Goal: Transaction & Acquisition: Purchase product/service

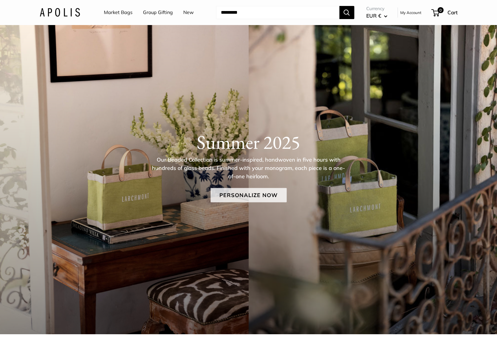
click at [242, 195] on link "Personalize Now" at bounding box center [248, 195] width 76 height 14
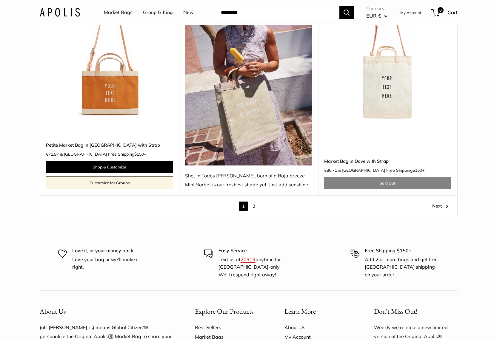
scroll to position [3433, 0]
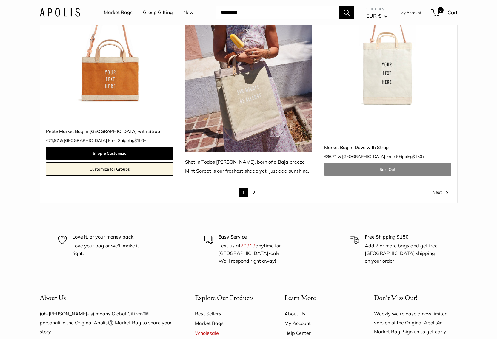
click at [253, 188] on link "2" at bounding box center [253, 192] width 9 height 9
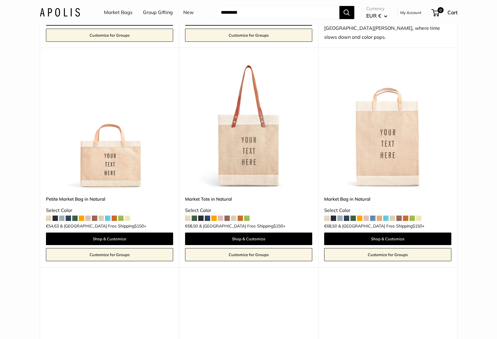
scroll to position [523, 0]
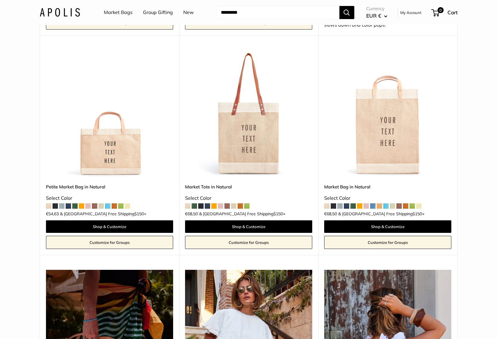
click at [0, 0] on img at bounding box center [0, 0] width 0 height 0
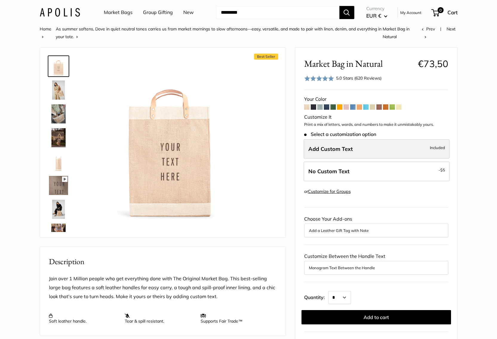
click at [317, 147] on span "Add Custom Text" at bounding box center [330, 149] width 44 height 7
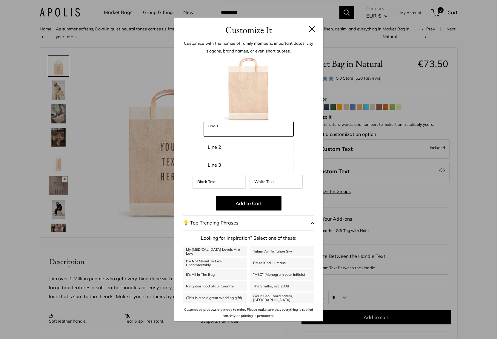
click at [267, 129] on input "Line 1" at bounding box center [249, 129] width 90 height 14
type input "**********"
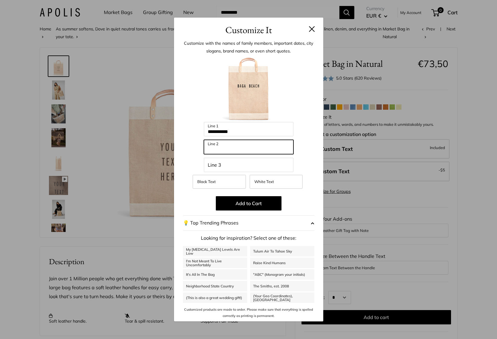
click at [265, 151] on input "Line 2" at bounding box center [249, 147] width 90 height 14
type input "***"
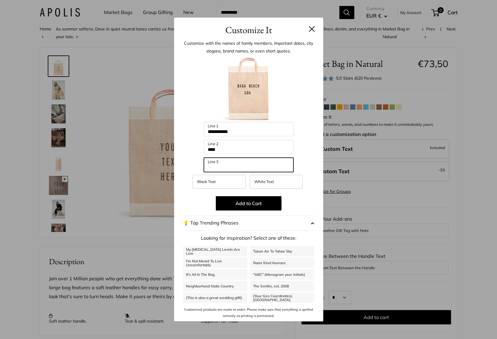
click at [257, 166] on input "Line 3" at bounding box center [249, 165] width 90 height 14
type input "*****"
click at [268, 182] on span "White Text" at bounding box center [264, 181] width 20 height 5
click at [211, 181] on span "Black Text" at bounding box center [206, 181] width 19 height 5
click at [262, 184] on span "White Text" at bounding box center [264, 181] width 20 height 5
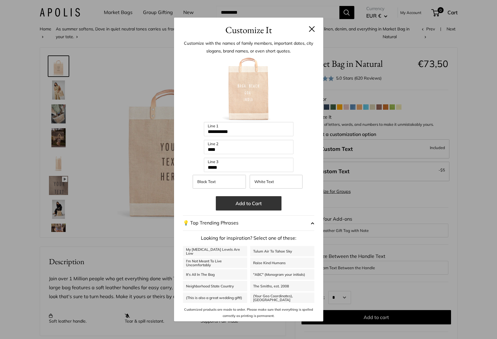
click at [255, 204] on button "Add to Cart" at bounding box center [249, 203] width 66 height 14
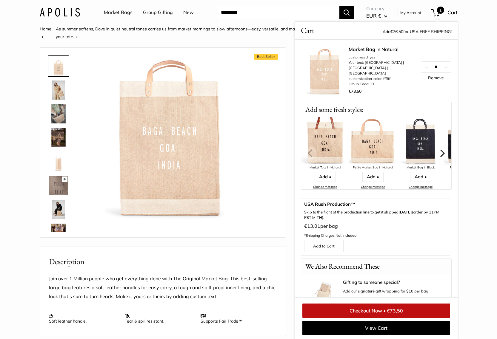
click at [435, 78] on link "Remove" at bounding box center [436, 78] width 16 height 4
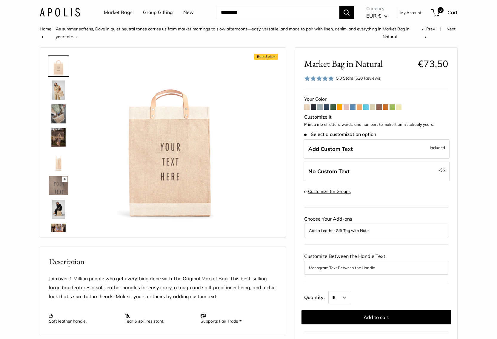
click at [327, 106] on span at bounding box center [326, 106] width 5 height 5
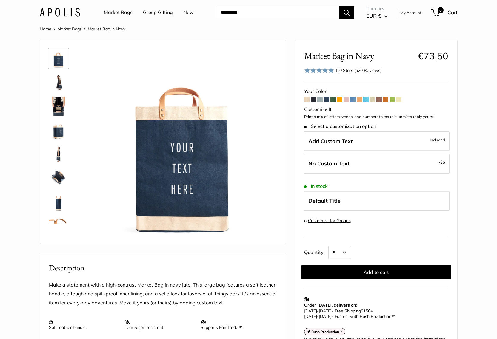
click at [373, 99] on span at bounding box center [372, 99] width 5 height 5
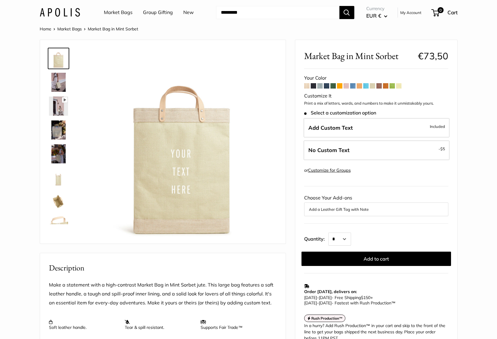
click at [399, 84] on span at bounding box center [398, 85] width 5 height 5
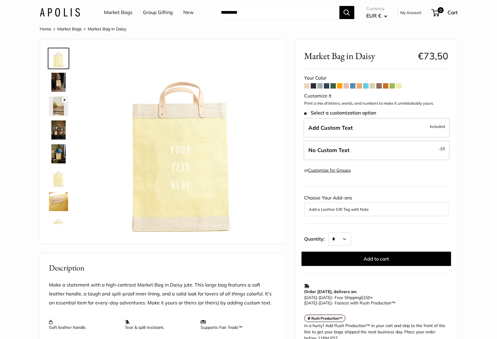
click at [306, 85] on span at bounding box center [306, 85] width 5 height 5
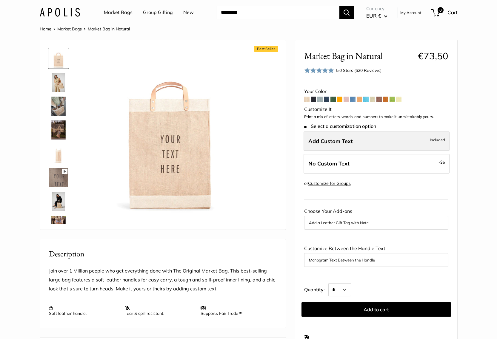
click at [316, 141] on span "Add Custom Text" at bounding box center [330, 141] width 44 height 7
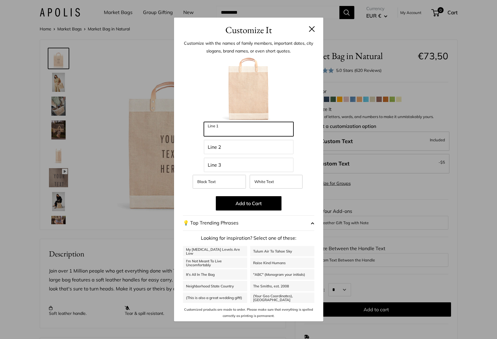
click at [286, 132] on input "Line 1" at bounding box center [249, 129] width 90 height 14
type input "**********"
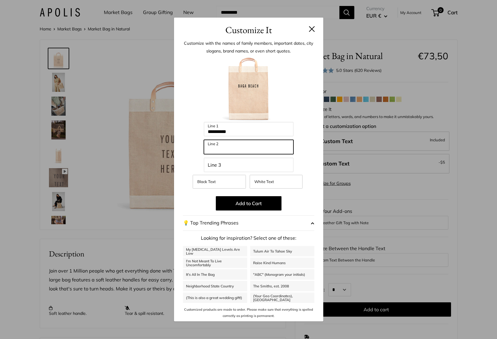
click at [272, 151] on input "Line 2" at bounding box center [249, 147] width 90 height 14
type input "***"
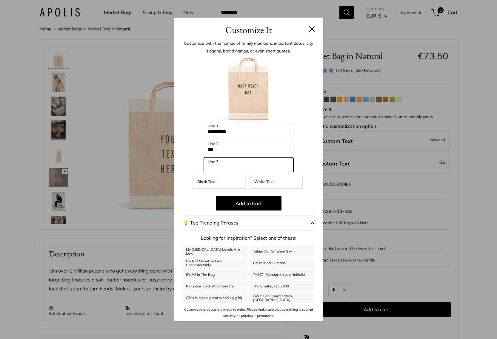
click at [251, 167] on input "Line 3" at bounding box center [249, 165] width 90 height 14
type input "*****"
click at [271, 182] on span "White Text" at bounding box center [264, 181] width 20 height 5
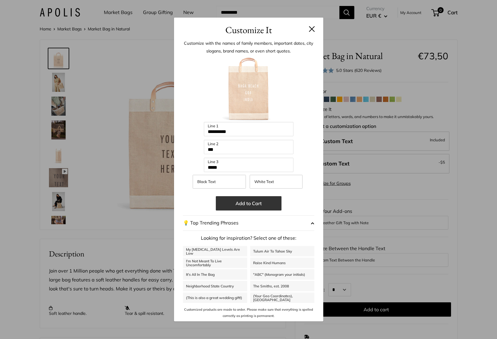
click at [251, 204] on button "Add to Cart" at bounding box center [249, 203] width 66 height 14
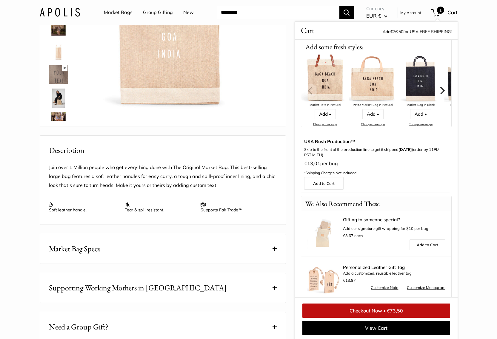
scroll to position [69, 0]
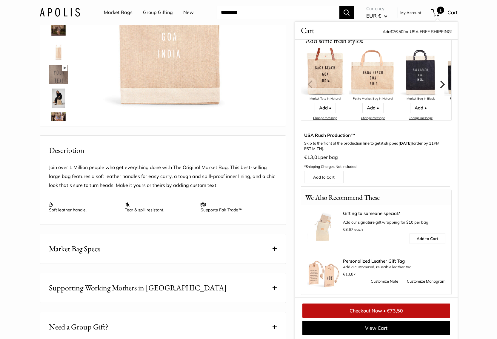
click at [374, 310] on link "Checkout Now • €73,50" at bounding box center [376, 311] width 148 height 14
